Goal: Task Accomplishment & Management: Manage account settings

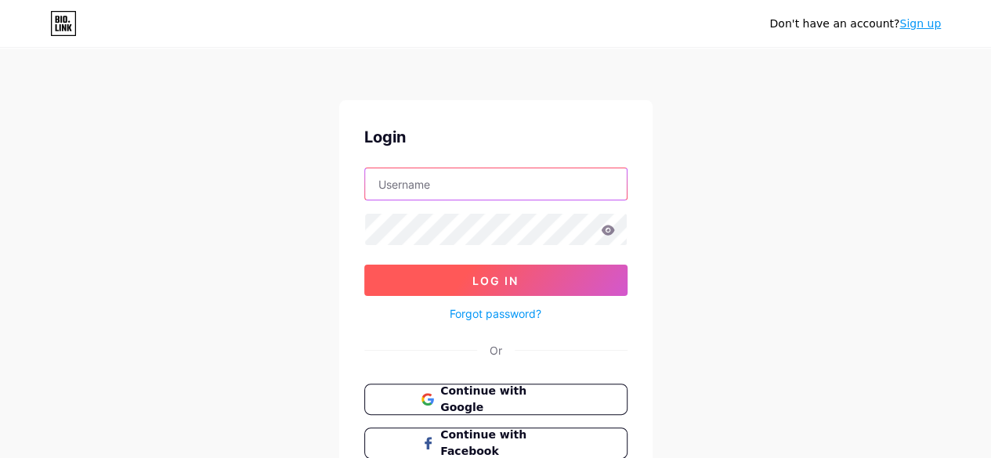
type input "mdarifhossen"
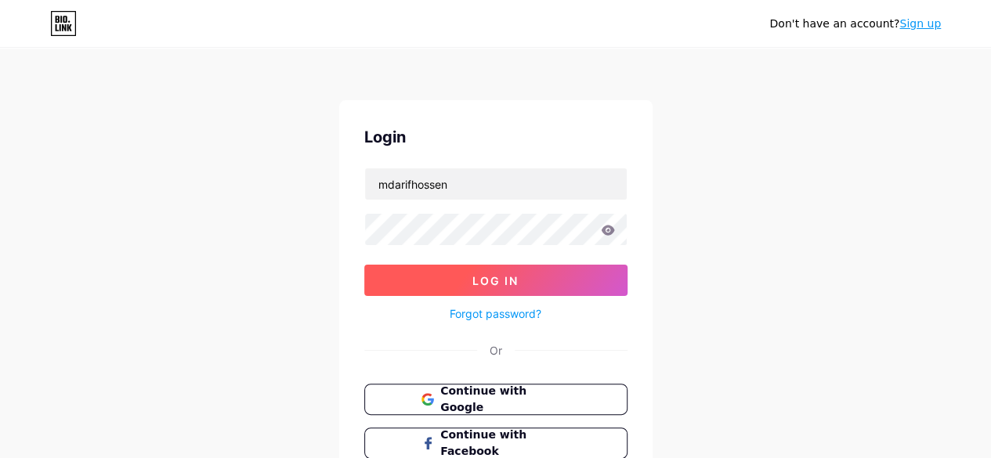
click at [519, 291] on button "Log In" at bounding box center [495, 280] width 263 height 31
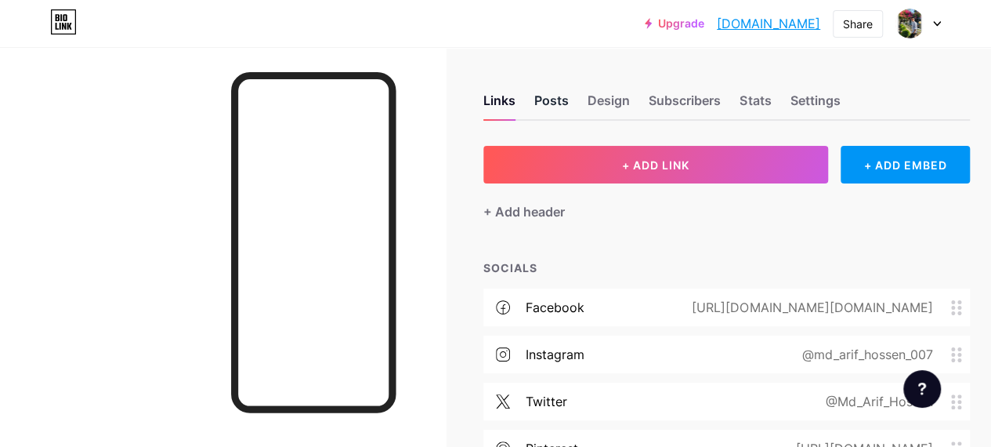
click at [556, 96] on div "Posts" at bounding box center [551, 105] width 34 height 28
click at [608, 95] on div "Design" at bounding box center [609, 105] width 42 height 28
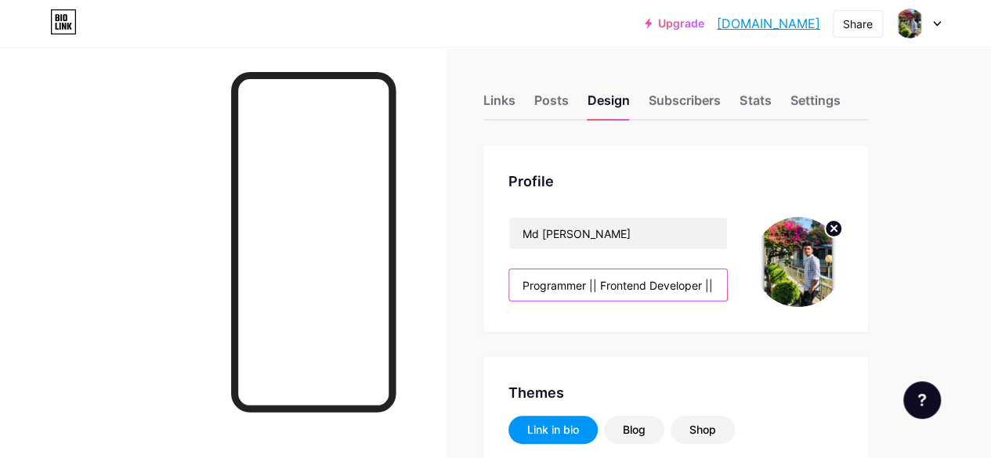
click at [648, 284] on input "Programmer || Frontend Developer || Social Media Security & Recovery Specialist" at bounding box center [618, 284] width 218 height 31
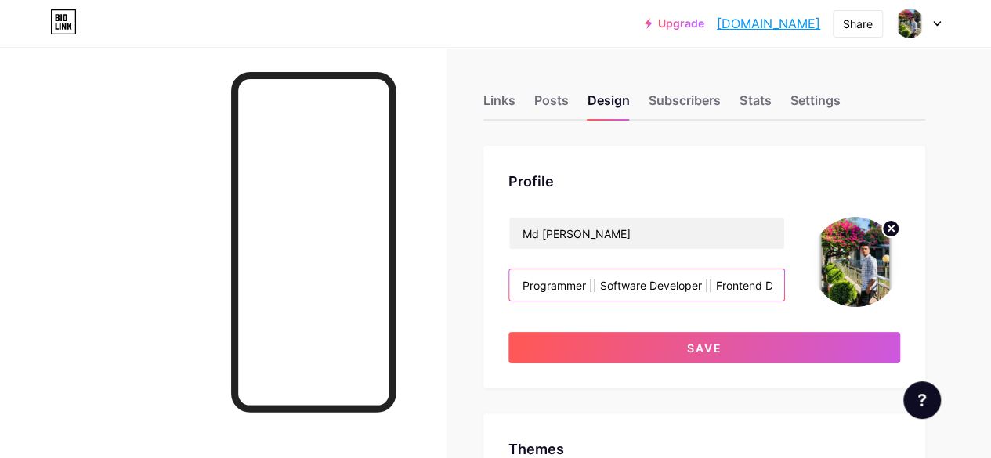
type input "Programmer || Software Developer || Frontend Developer || Social Media Security…"
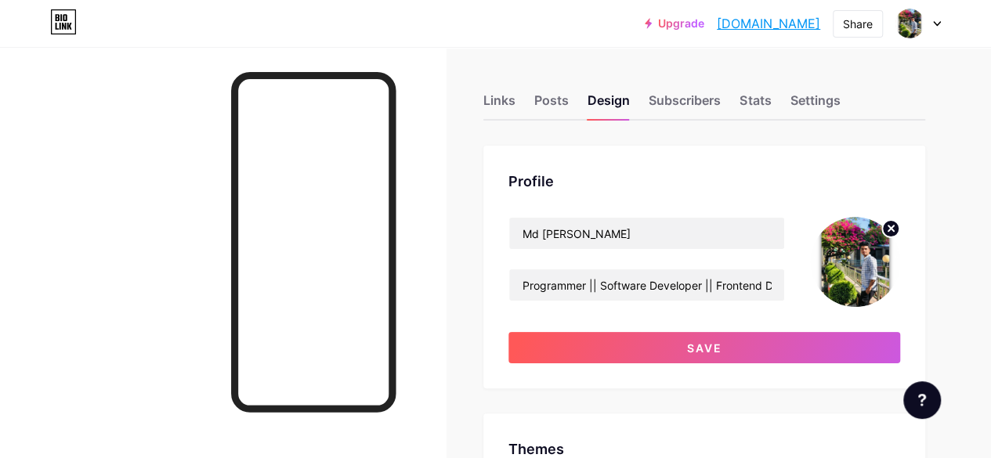
click at [885, 227] on circle at bounding box center [890, 228] width 17 height 17
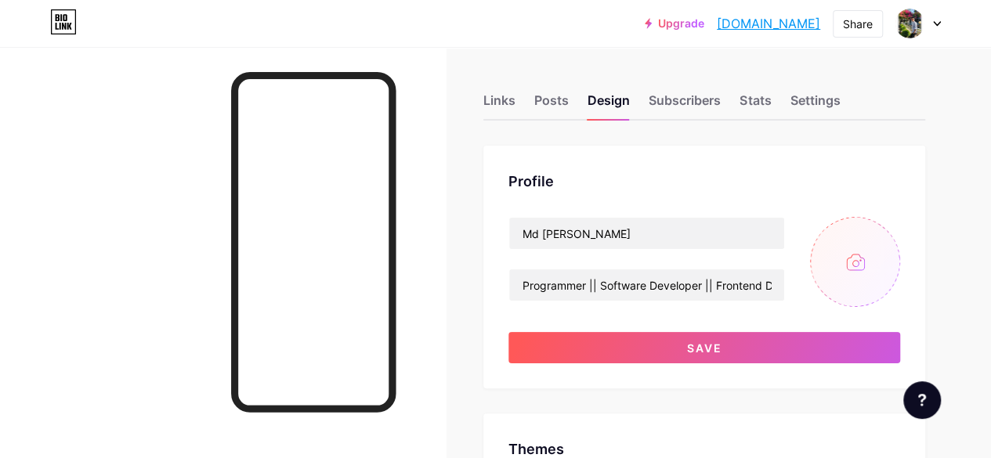
click at [850, 269] on input "file" at bounding box center [855, 262] width 90 height 90
type input "C:\fakepath\Picsart_25-01-31_[PHONE_NUMBER].jpg"
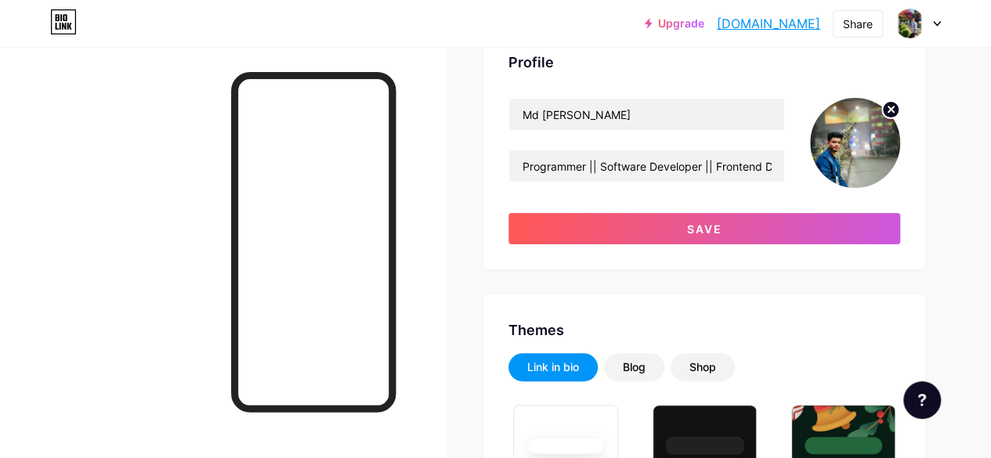
scroll to position [120, 0]
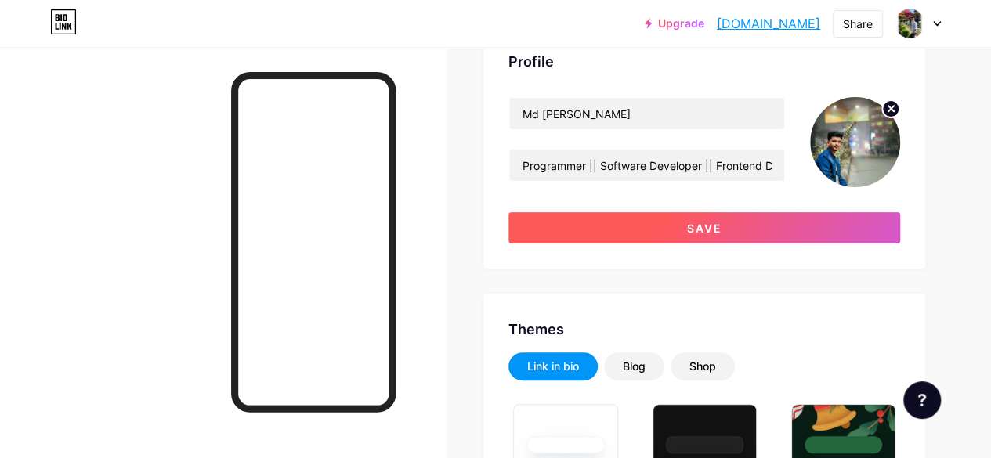
click at [739, 222] on button "Save" at bounding box center [704, 227] width 392 height 31
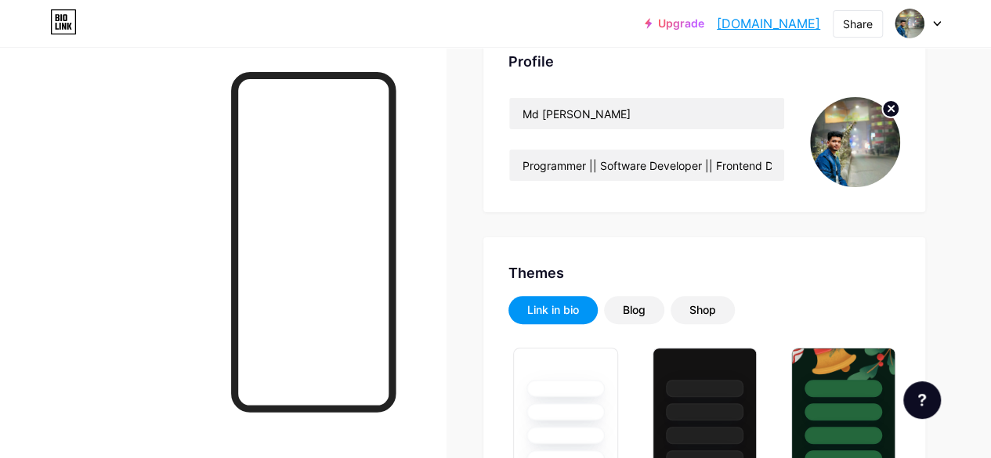
click at [883, 103] on circle at bounding box center [890, 108] width 17 height 17
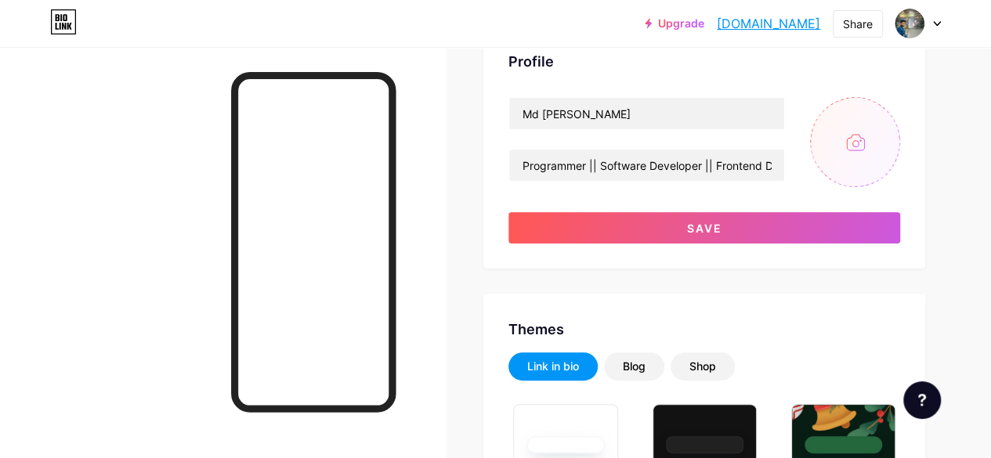
click at [855, 153] on input "file" at bounding box center [855, 142] width 90 height 90
type input "C:\fakepath\Picsart_25-07-06_[PHONE_NUMBER].jpg"
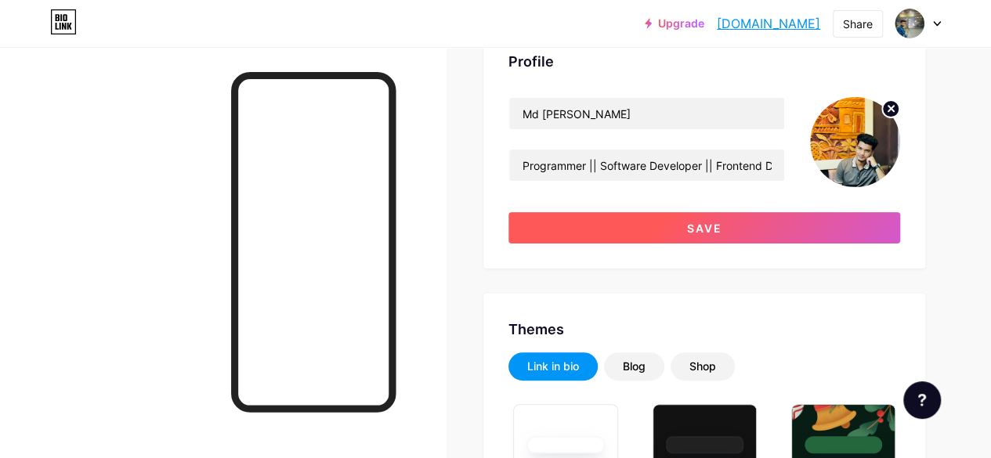
click at [782, 225] on button "Save" at bounding box center [704, 227] width 392 height 31
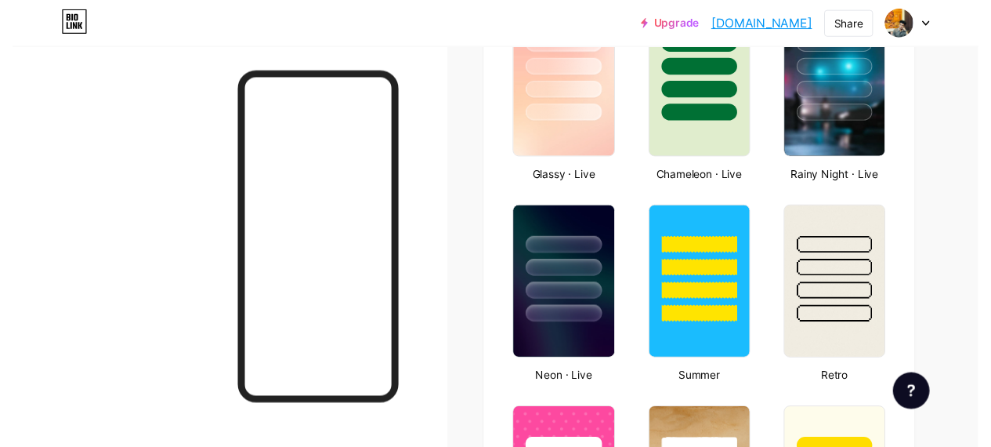
scroll to position [0, 0]
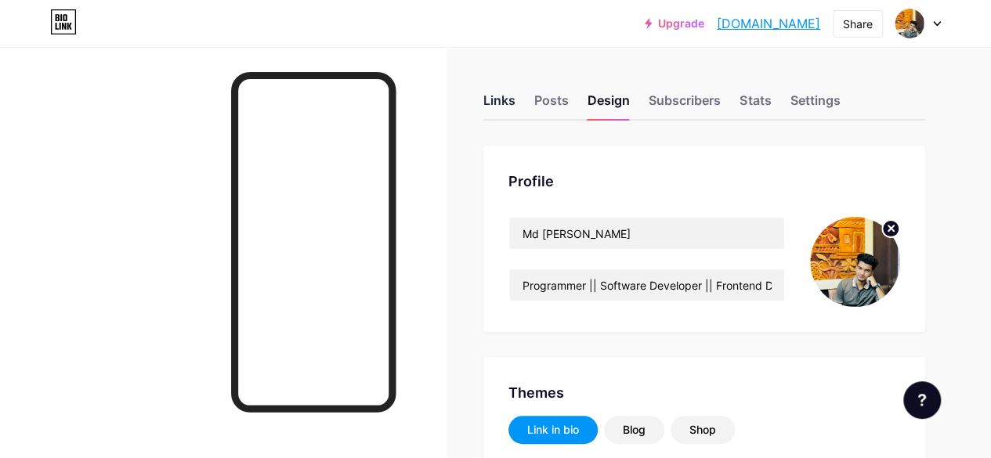
click at [506, 103] on div "Links" at bounding box center [499, 105] width 32 height 28
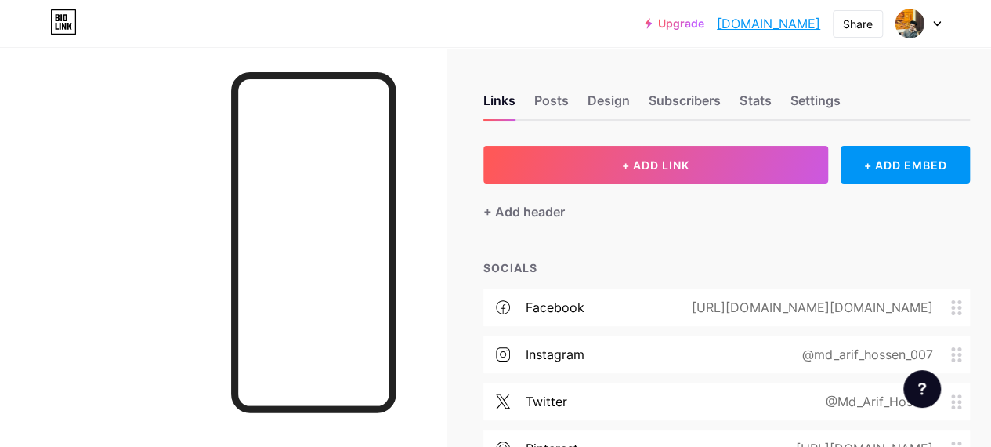
scroll to position [114, 0]
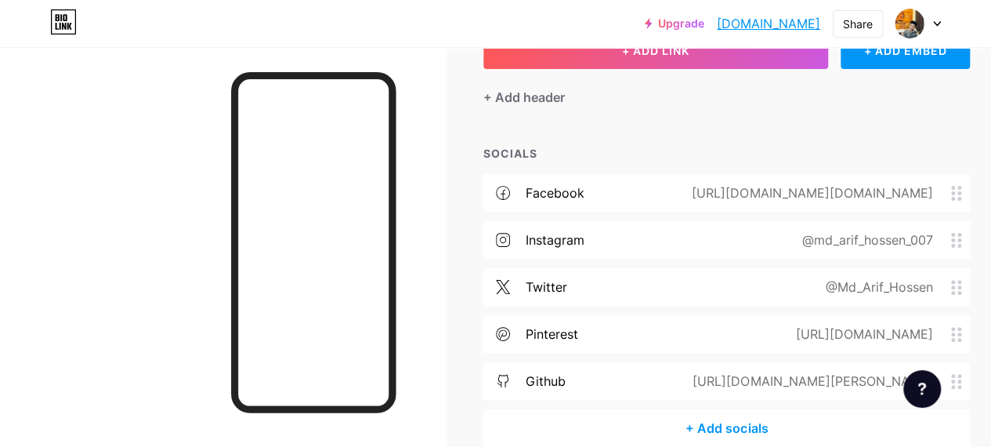
click at [880, 240] on div "@md_arif_hossen_007" at bounding box center [863, 239] width 175 height 19
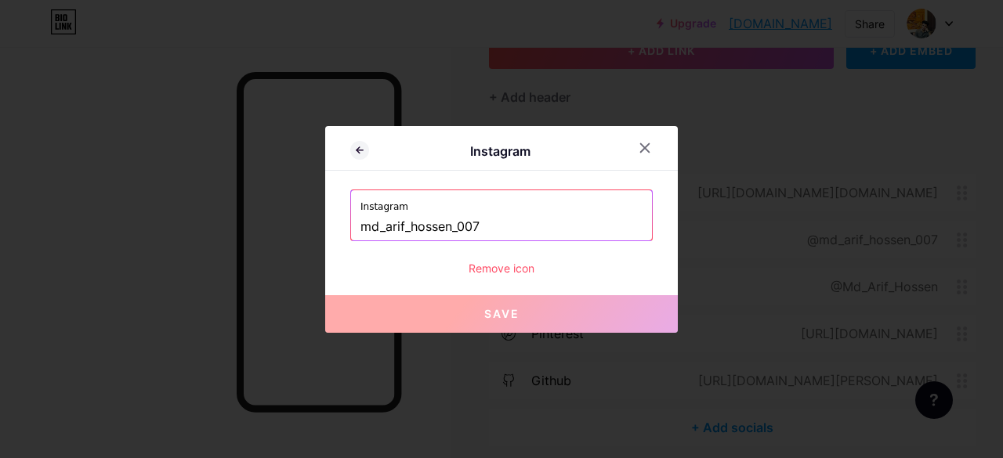
click at [512, 225] on input "md_arif_hossen_007" at bounding box center [501, 227] width 282 height 27
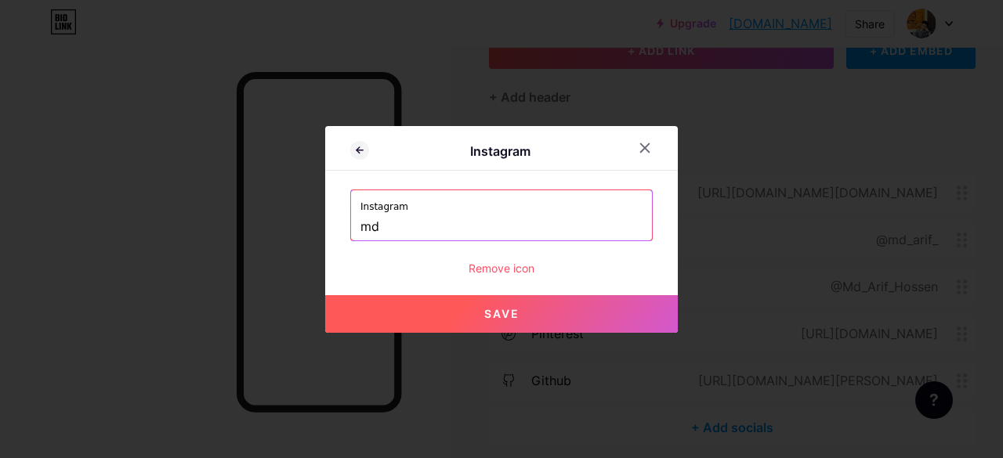
type input "m"
click at [500, 313] on span "Save" at bounding box center [501, 313] width 35 height 13
type input "[URL][DOMAIN_NAME]"
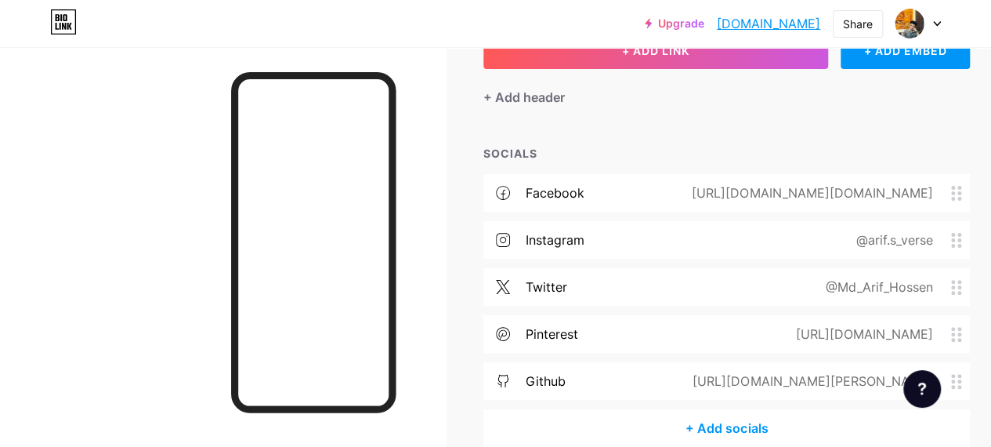
scroll to position [0, 0]
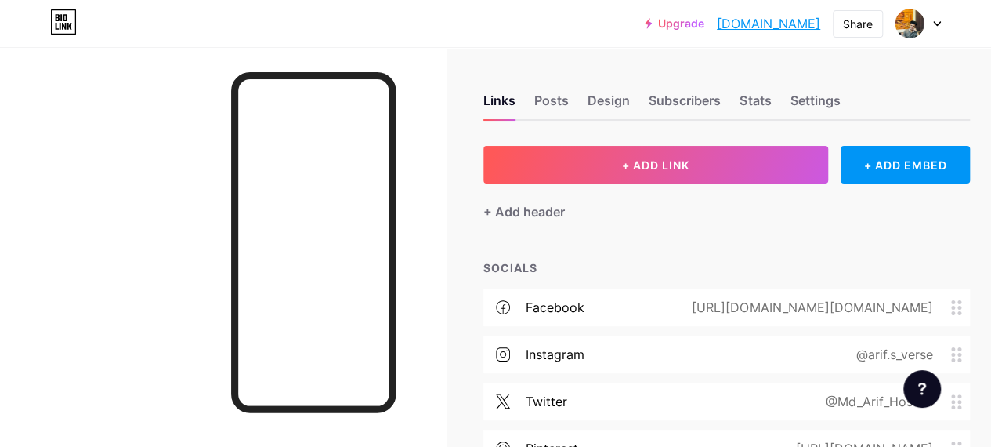
click at [779, 26] on link "[DOMAIN_NAME]" at bounding box center [768, 23] width 103 height 19
